Goal: Book appointment/travel/reservation

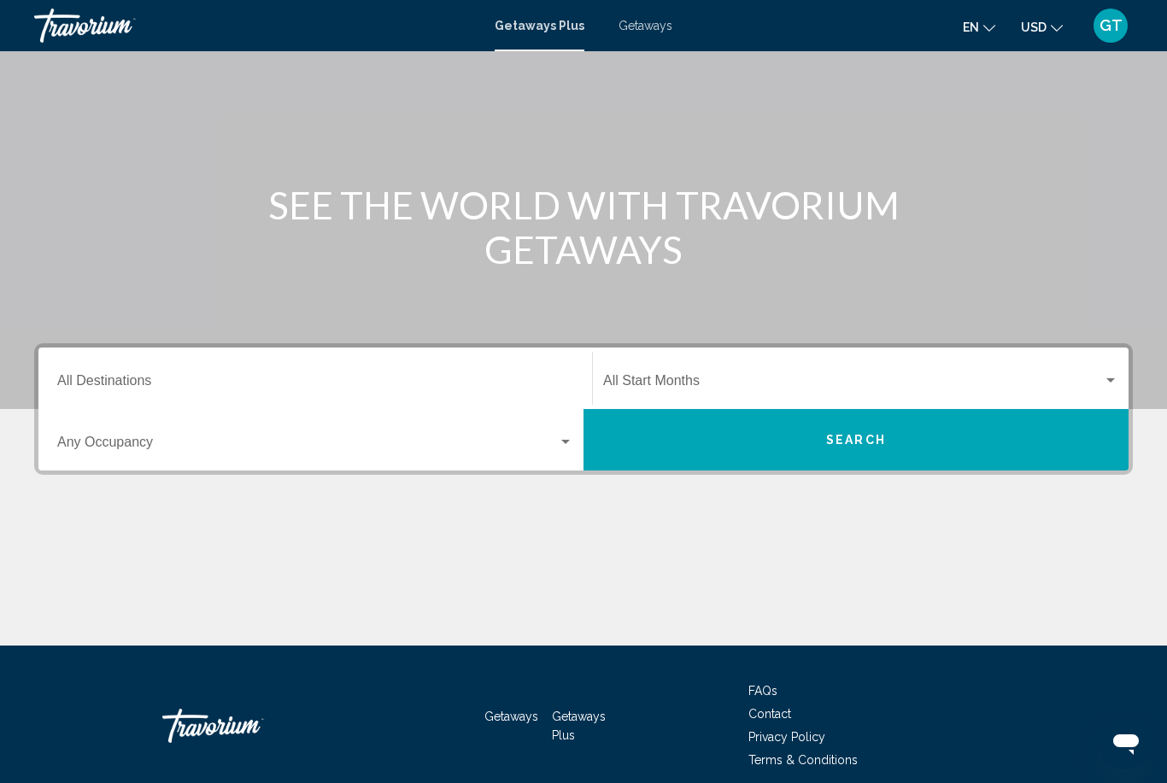
scroll to position [120, 0]
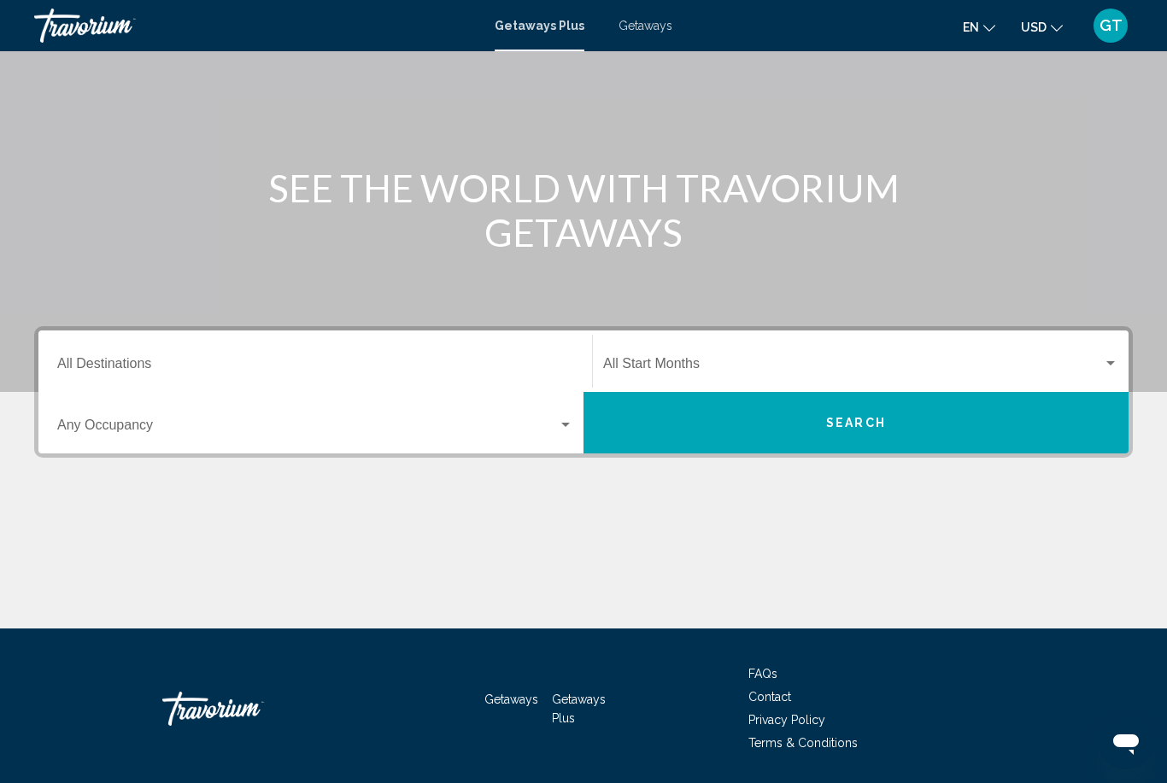
click at [288, 349] on div "Destination All Destinations" at bounding box center [315, 362] width 516 height 54
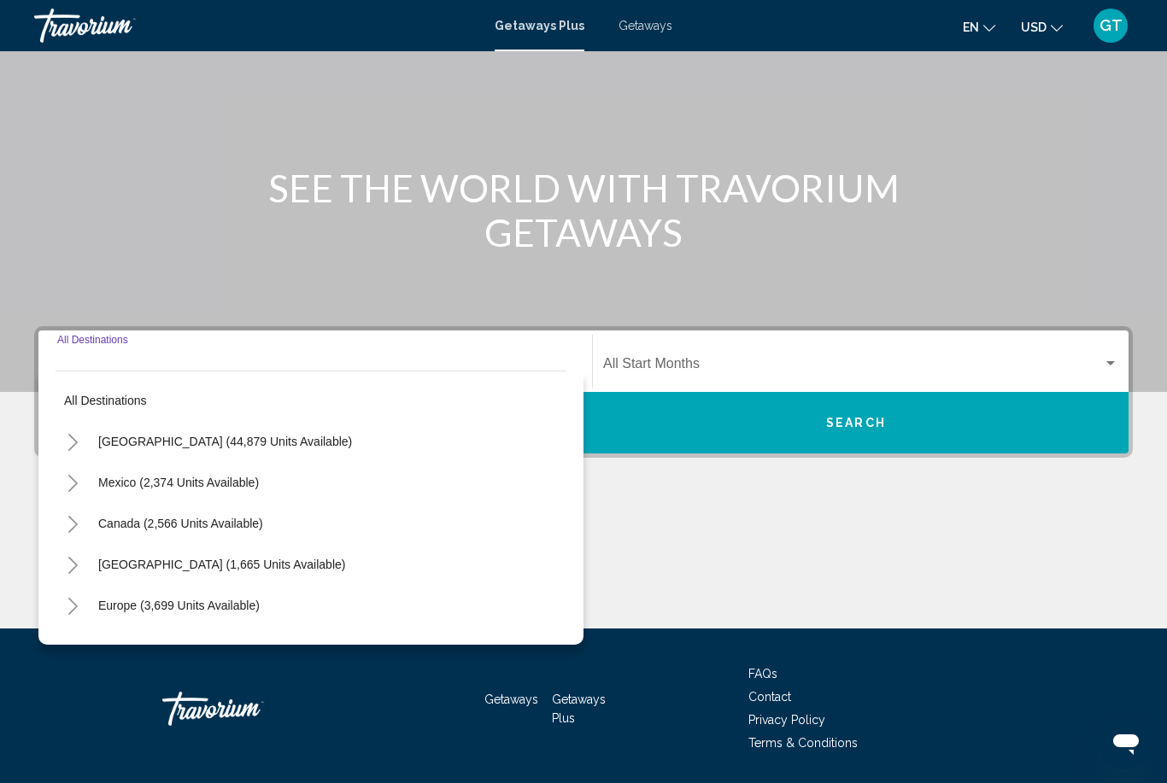
click at [660, 539] on div "Main content" at bounding box center [583, 565] width 1099 height 128
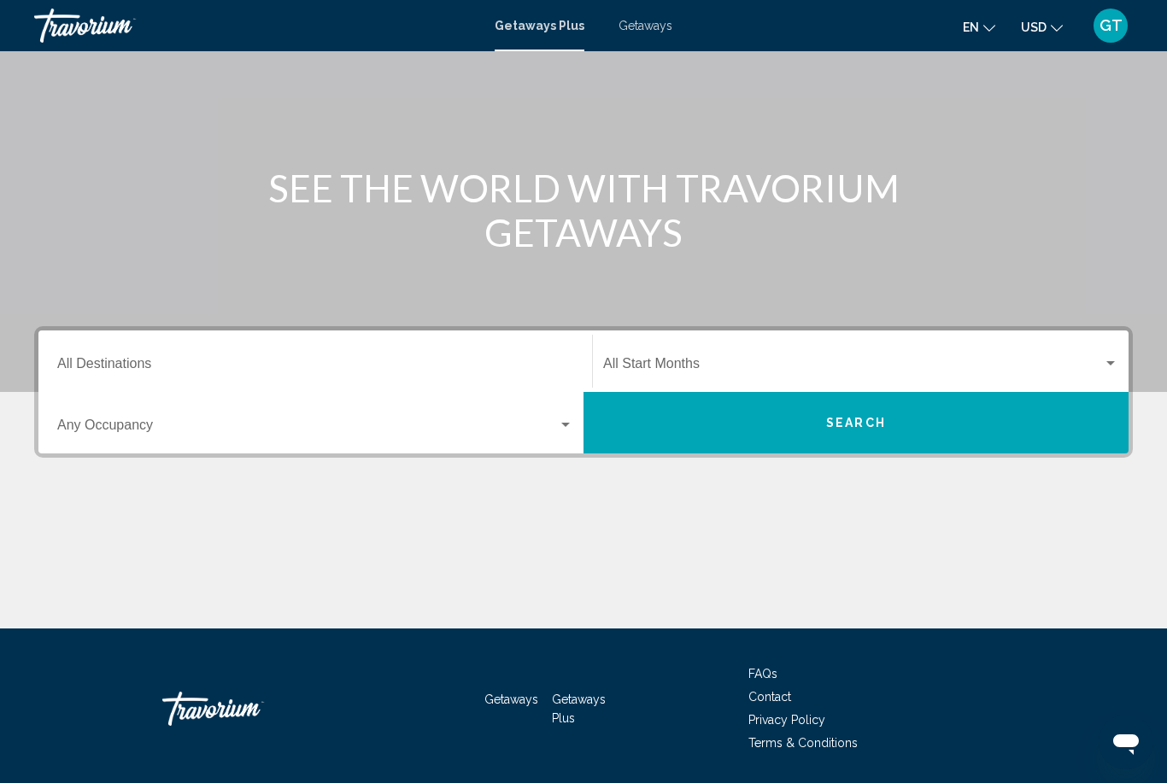
click at [561, 425] on div "Search widget" at bounding box center [565, 425] width 9 height 4
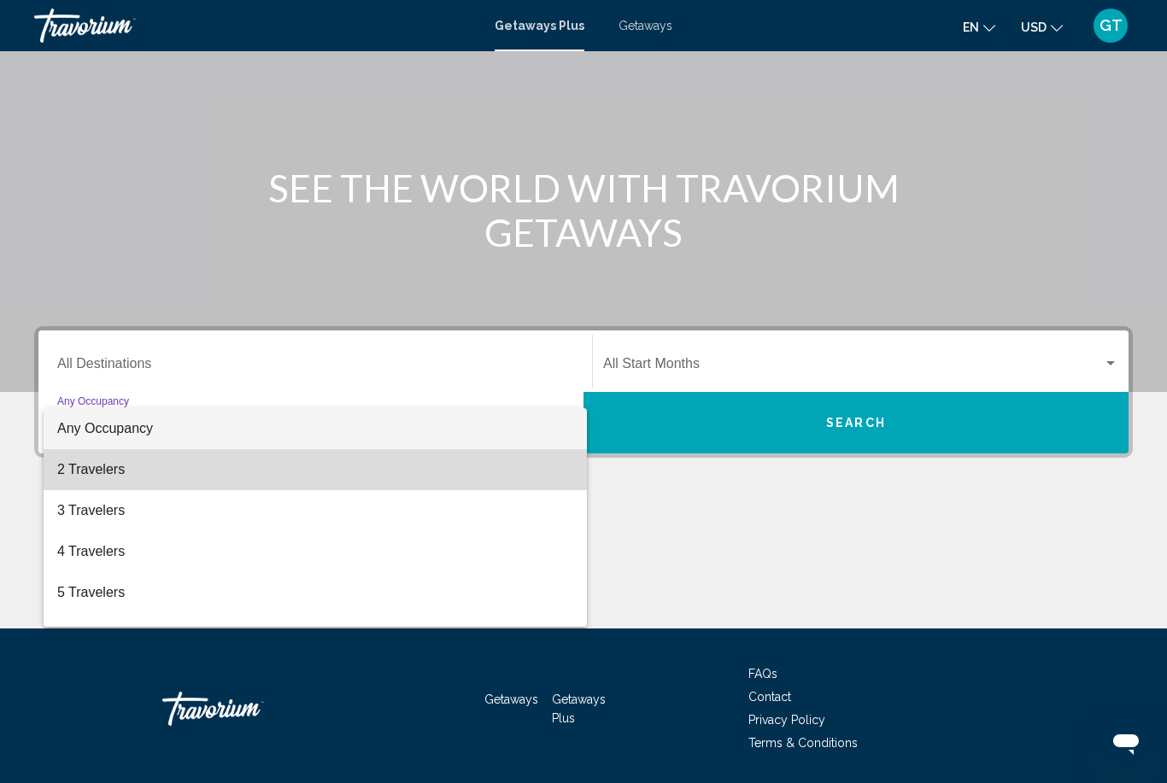
click at [116, 467] on span "2 Travelers" at bounding box center [315, 469] width 516 height 41
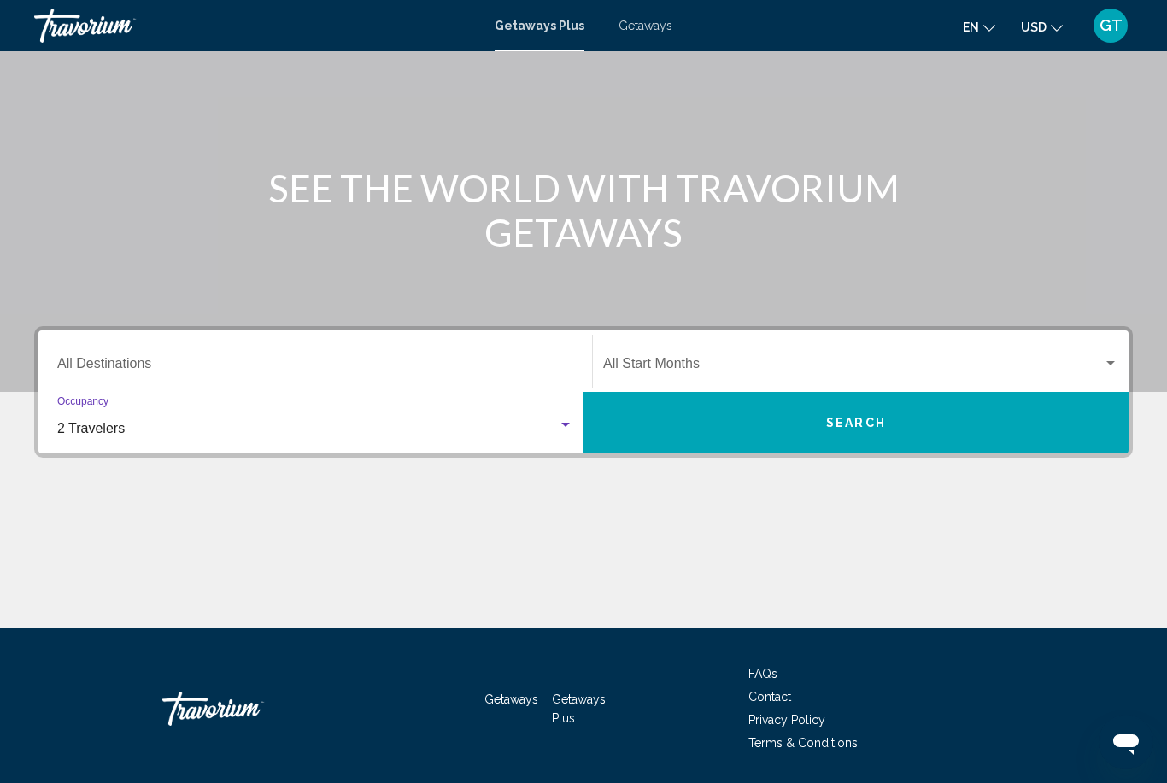
click at [1101, 353] on div "Start Month All Start Months" at bounding box center [860, 362] width 515 height 54
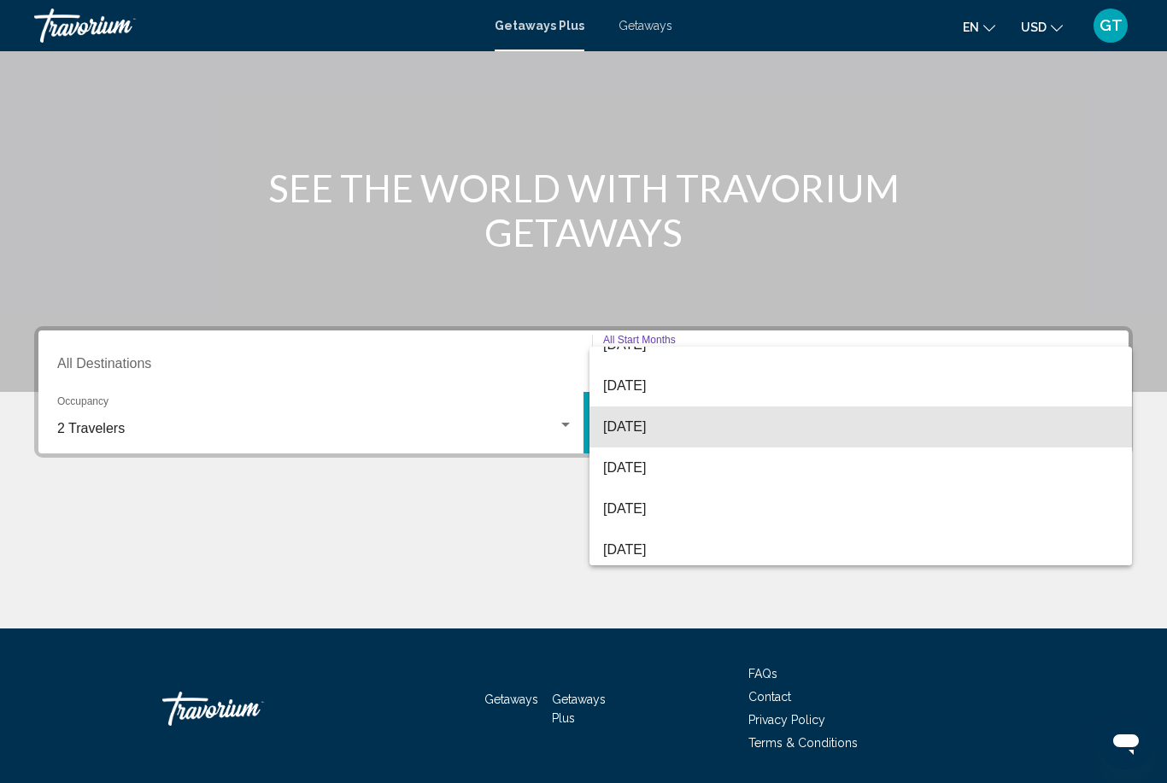
scroll to position [72, 0]
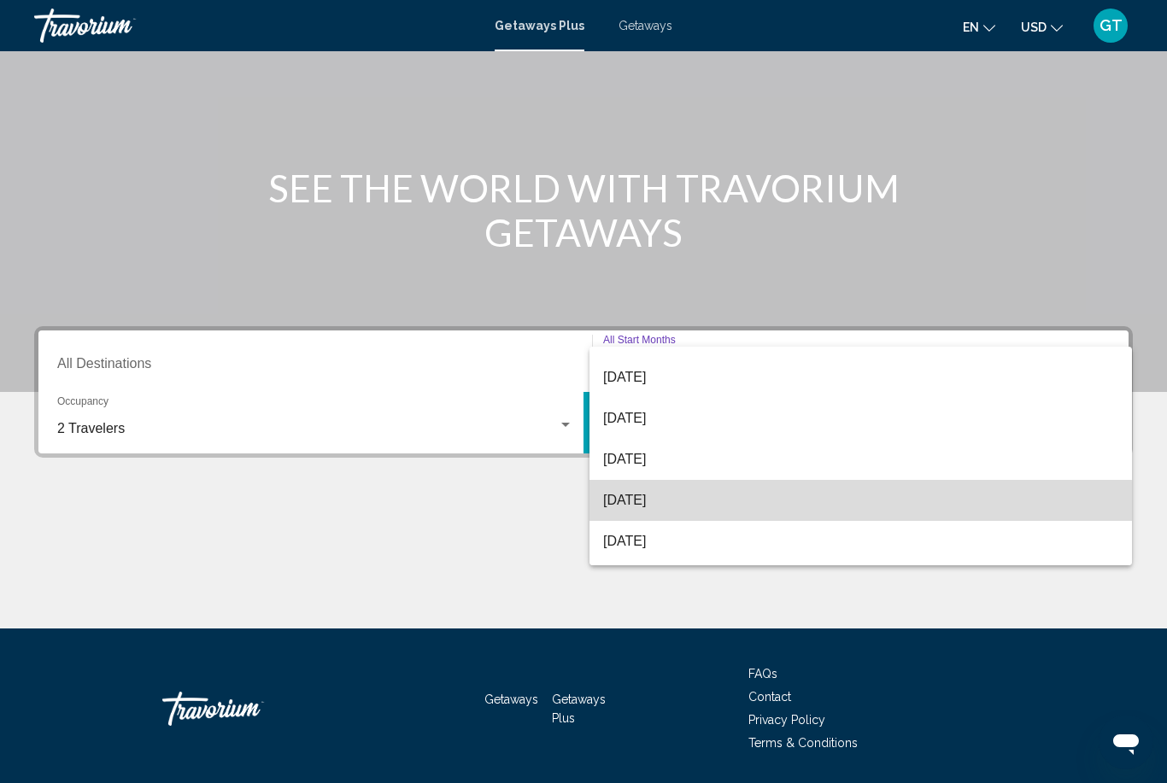
click at [706, 508] on span "[DATE]" at bounding box center [860, 500] width 515 height 41
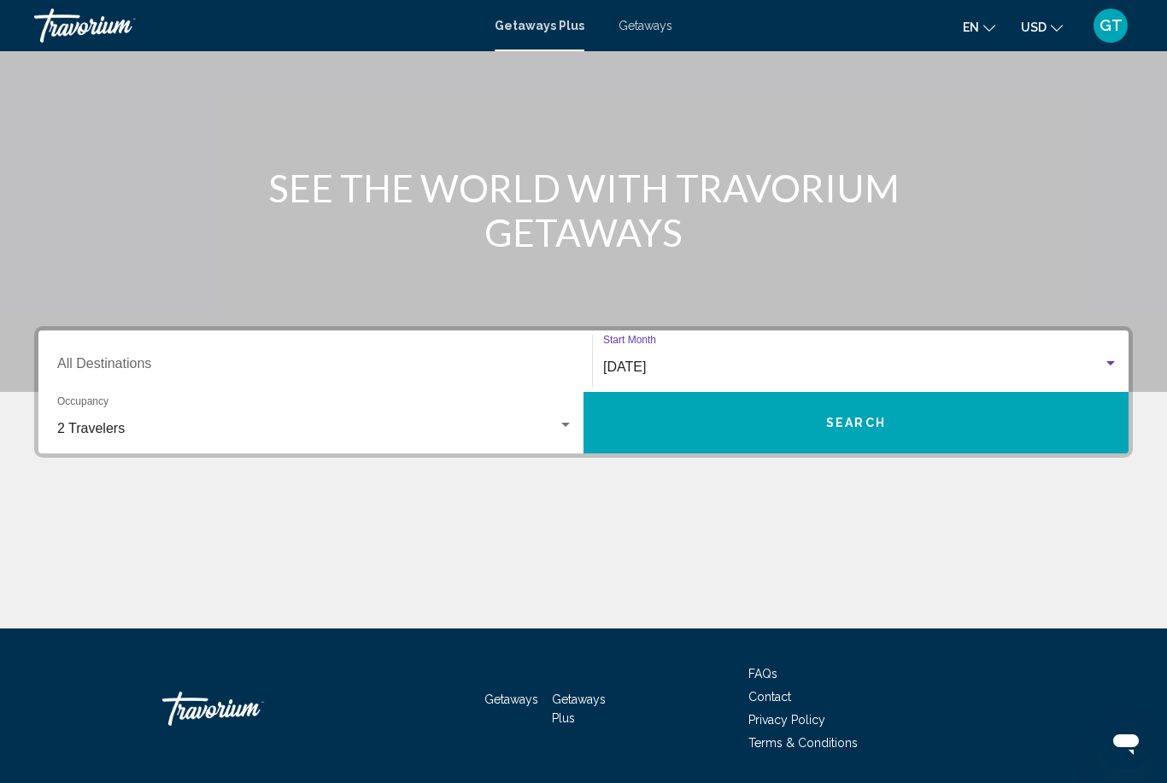
click at [835, 417] on span "Search" at bounding box center [856, 424] width 60 height 14
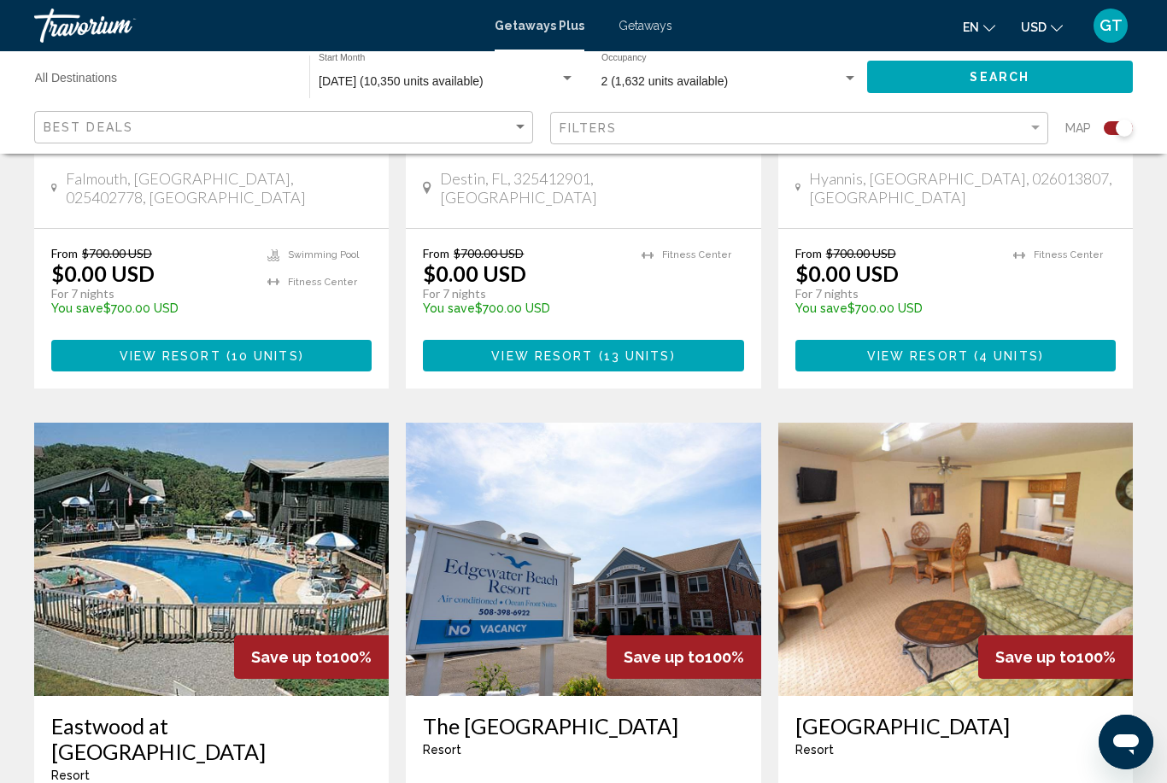
scroll to position [937, 0]
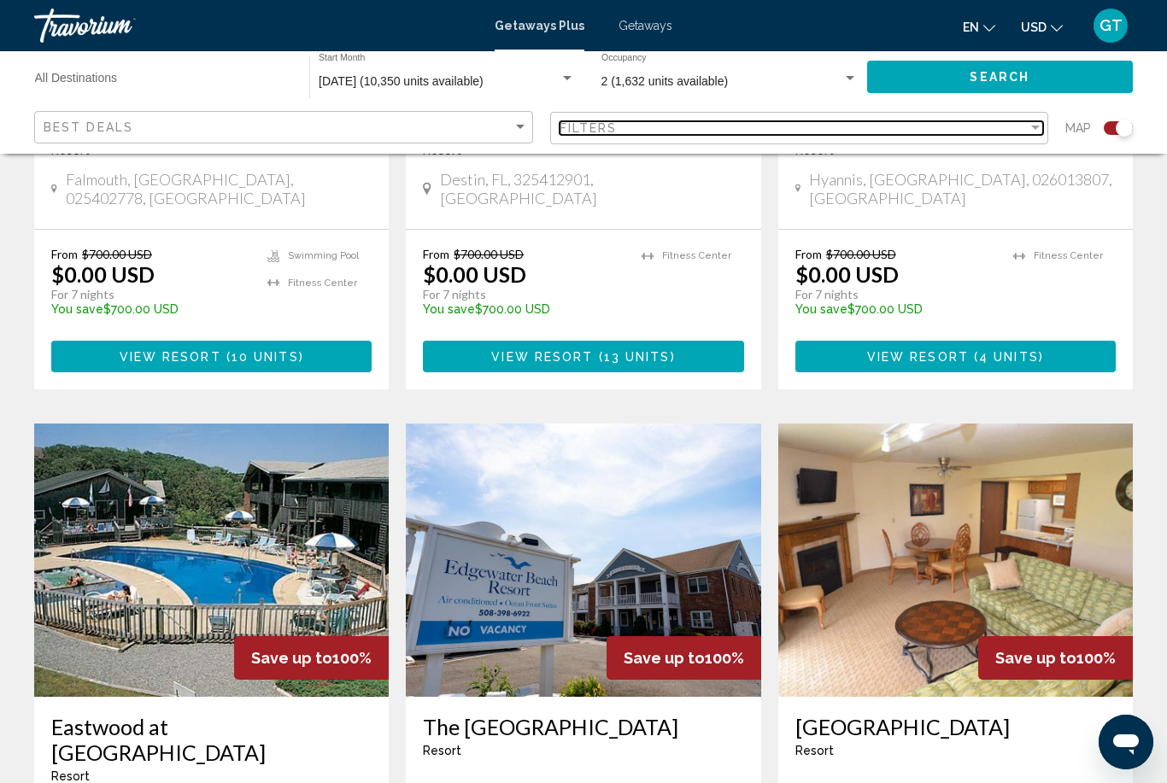
click at [1031, 127] on div "Filter" at bounding box center [1035, 128] width 9 height 4
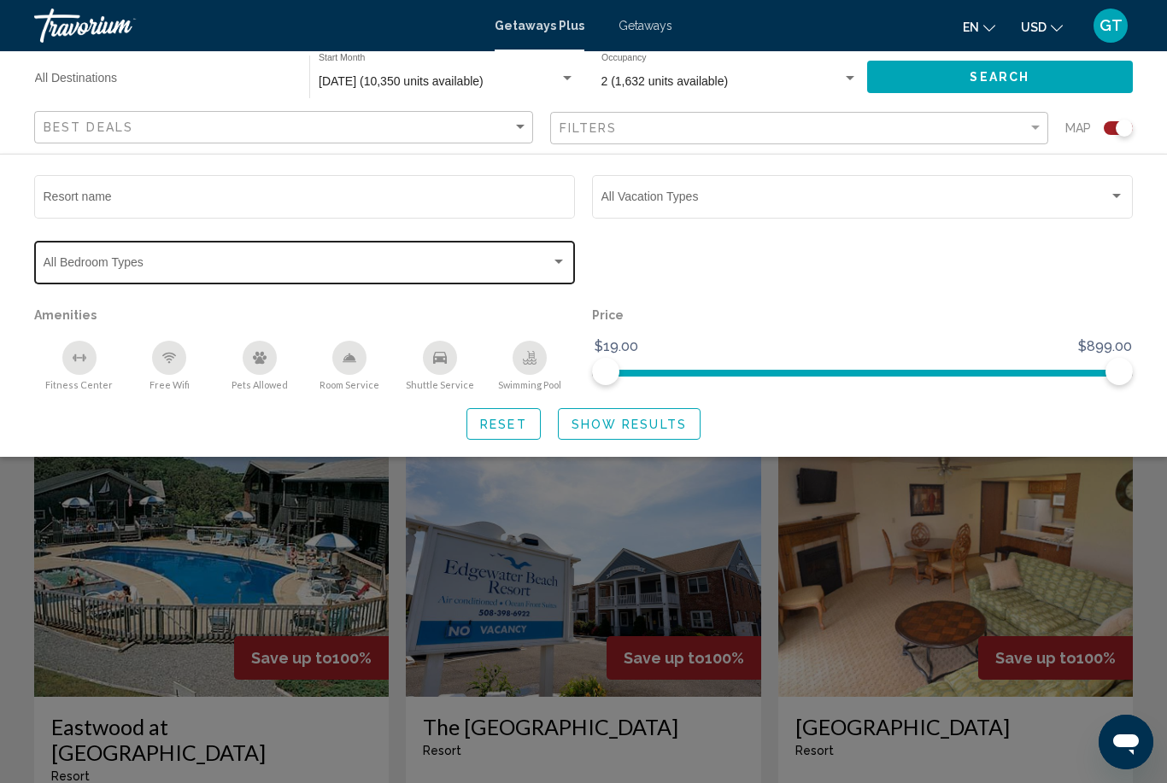
click at [565, 266] on div "Search widget" at bounding box center [558, 262] width 15 height 14
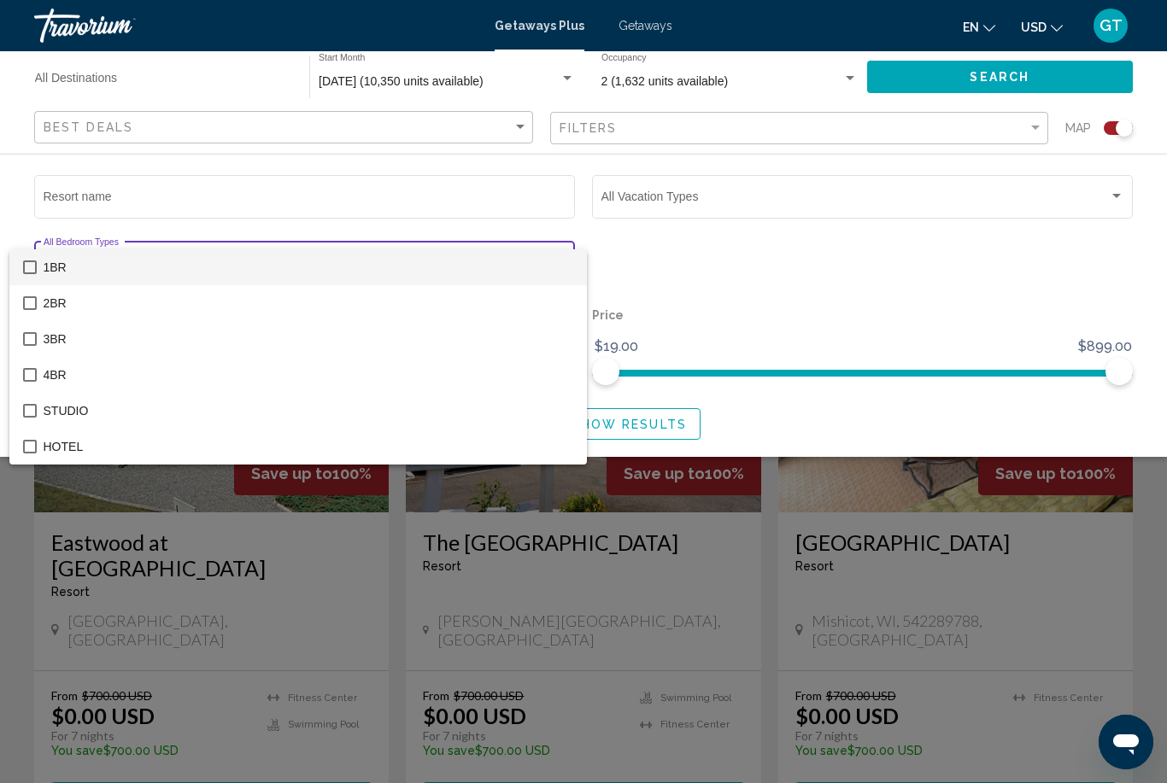
scroll to position [1123, 0]
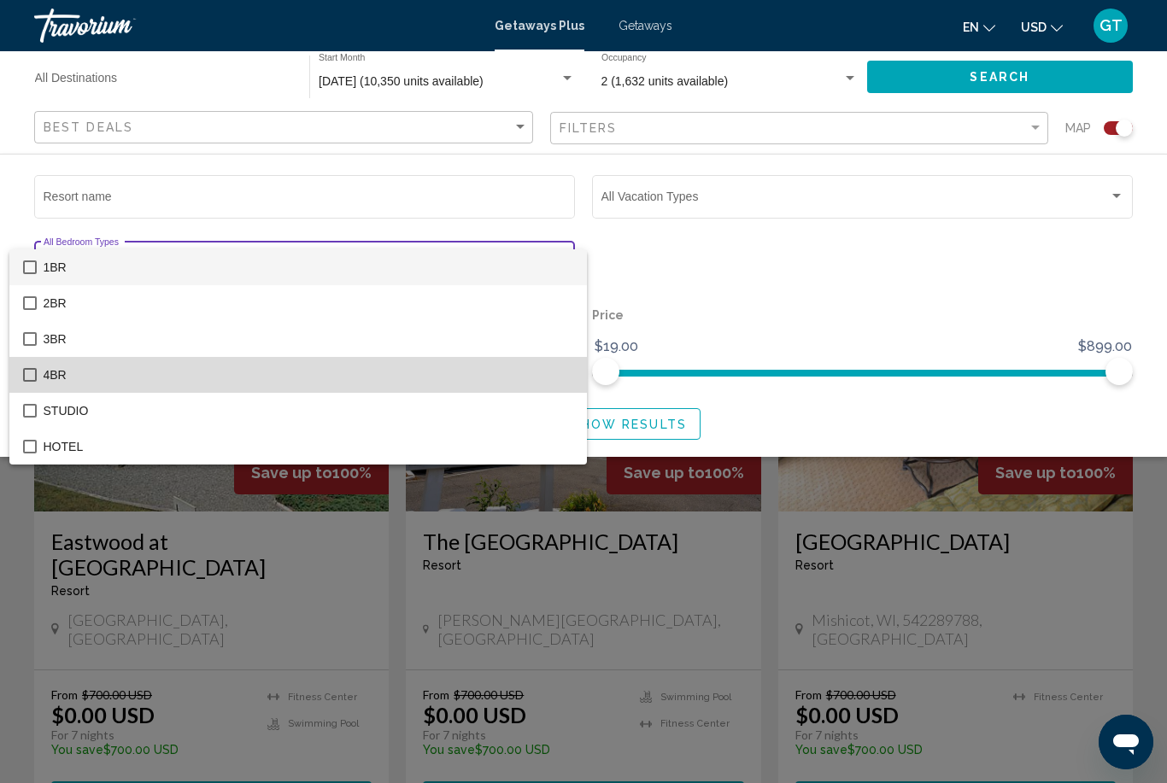
click at [439, 371] on span "4BR" at bounding box center [309, 375] width 530 height 36
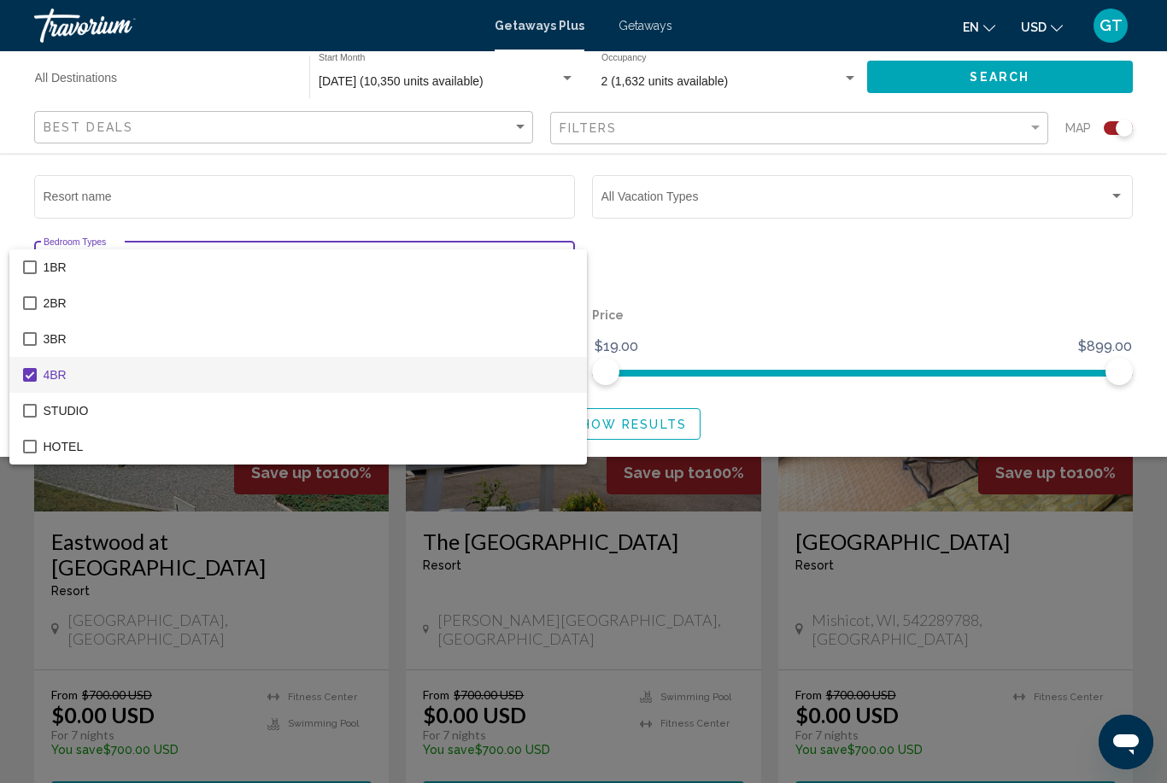
click at [876, 291] on div at bounding box center [583, 391] width 1167 height 783
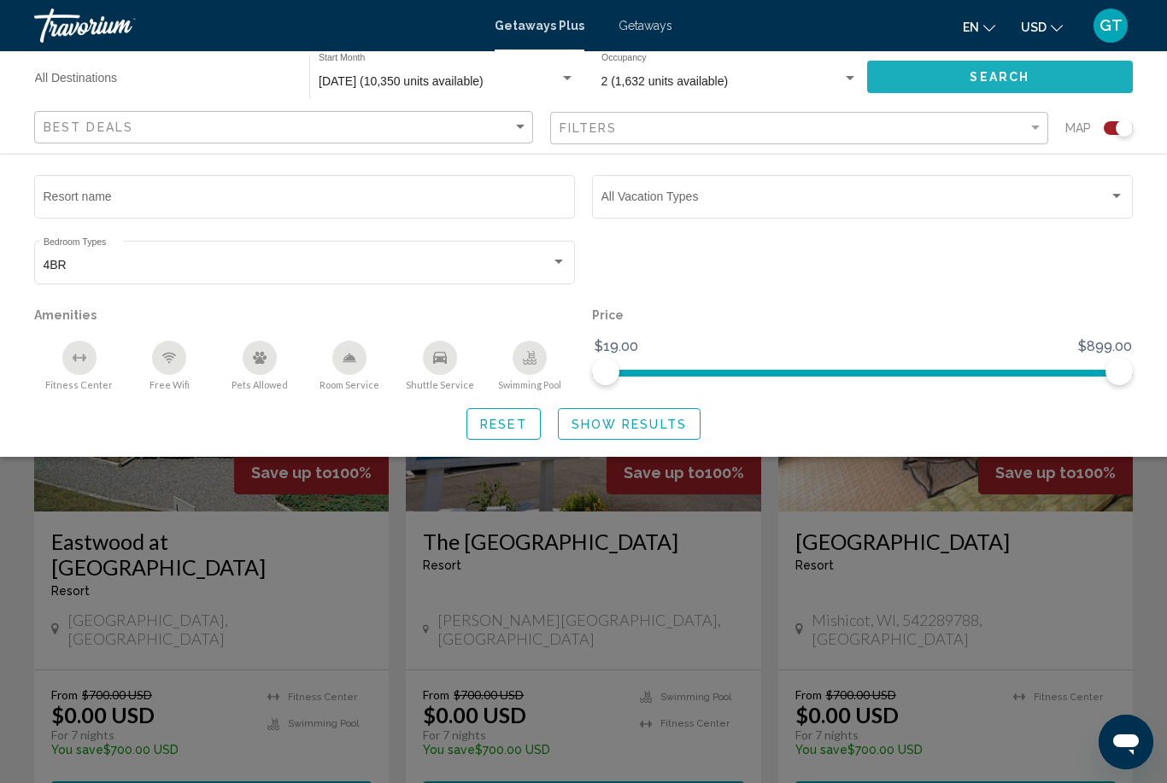
click at [1012, 76] on span "Search" at bounding box center [1000, 78] width 60 height 14
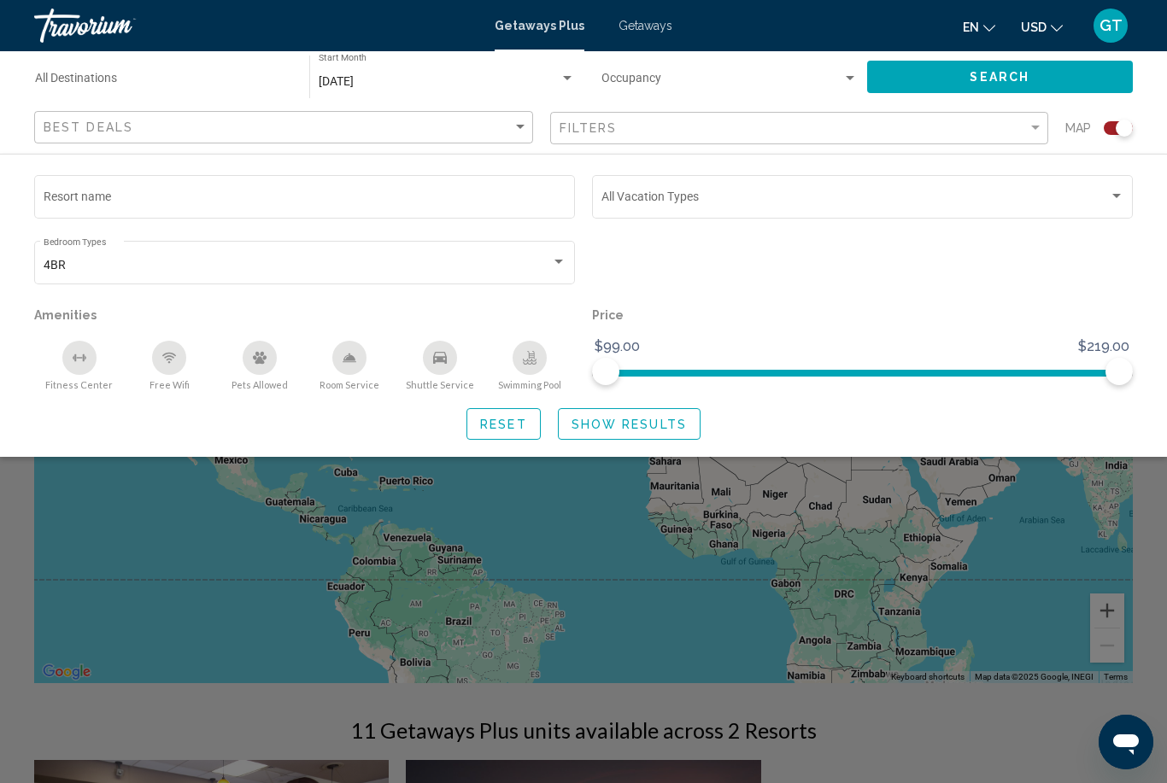
click at [1052, 544] on div "Search widget" at bounding box center [583, 519] width 1167 height 527
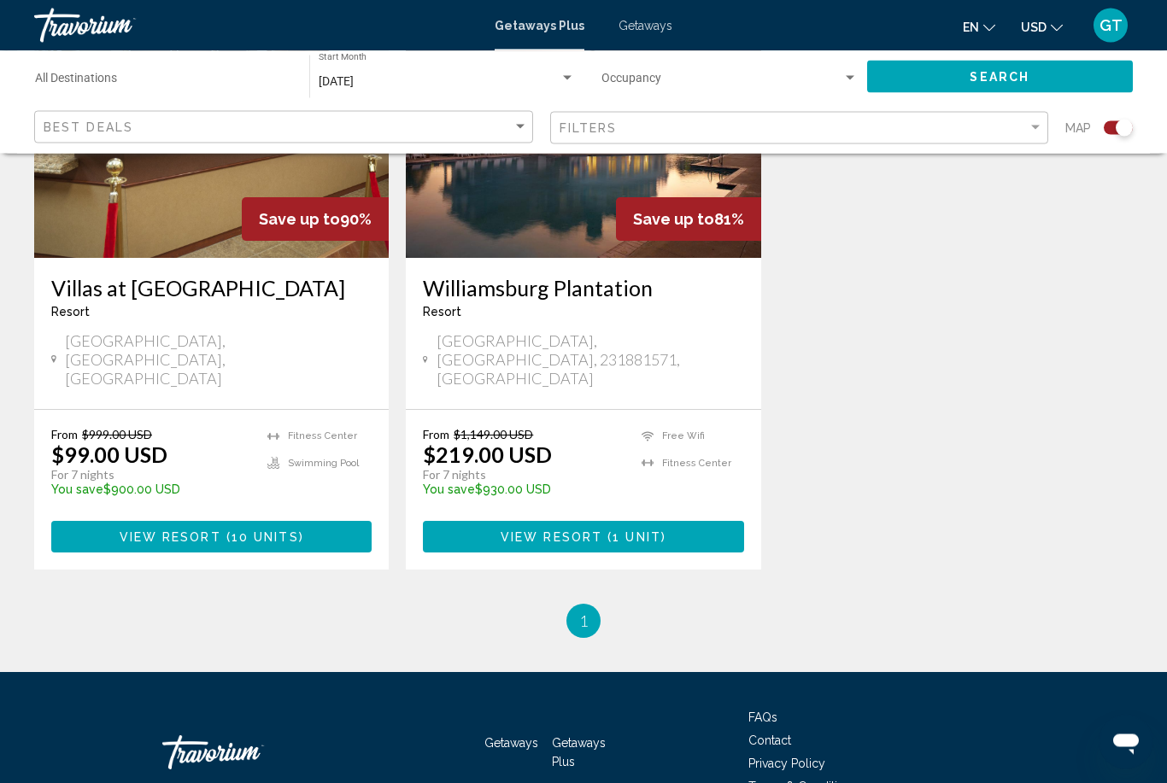
scroll to position [782, 0]
